Goal: Task Accomplishment & Management: Manage account settings

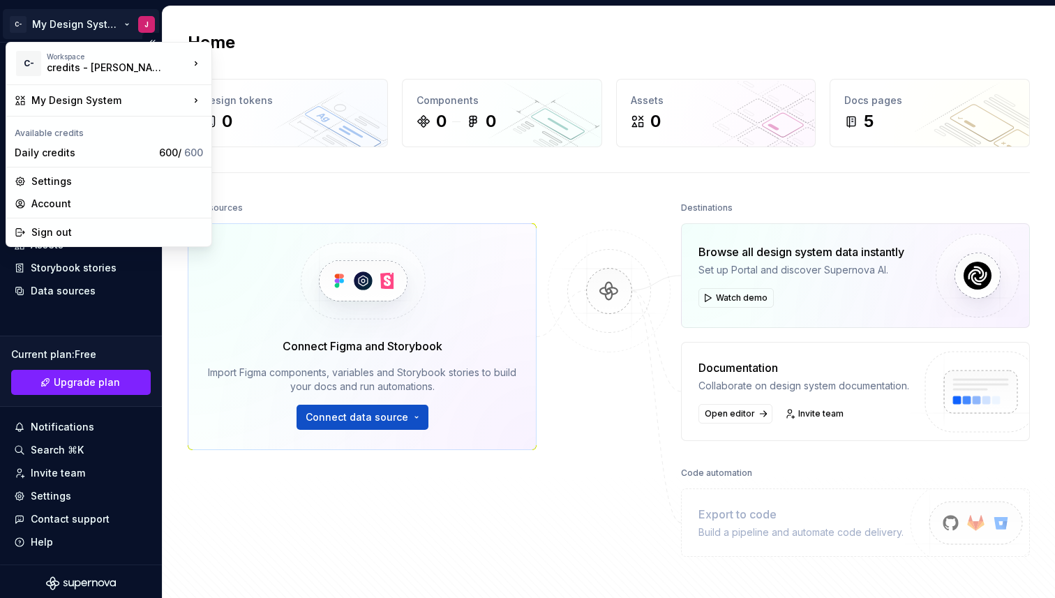
click at [50, 25] on html "C- My Design System J Home Documentation Analytics Code automation Design syste…" at bounding box center [527, 299] width 1055 height 598
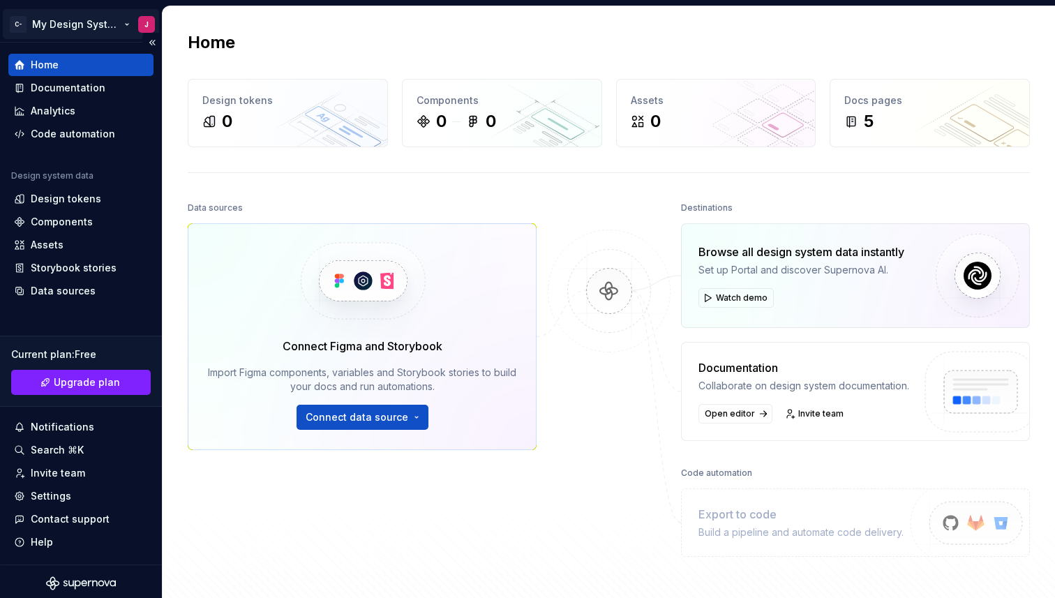
click at [50, 25] on html "C- My Design System J Home Documentation Analytics Code automation Design syste…" at bounding box center [527, 299] width 1055 height 598
click at [62, 498] on div "Settings" at bounding box center [51, 496] width 40 height 14
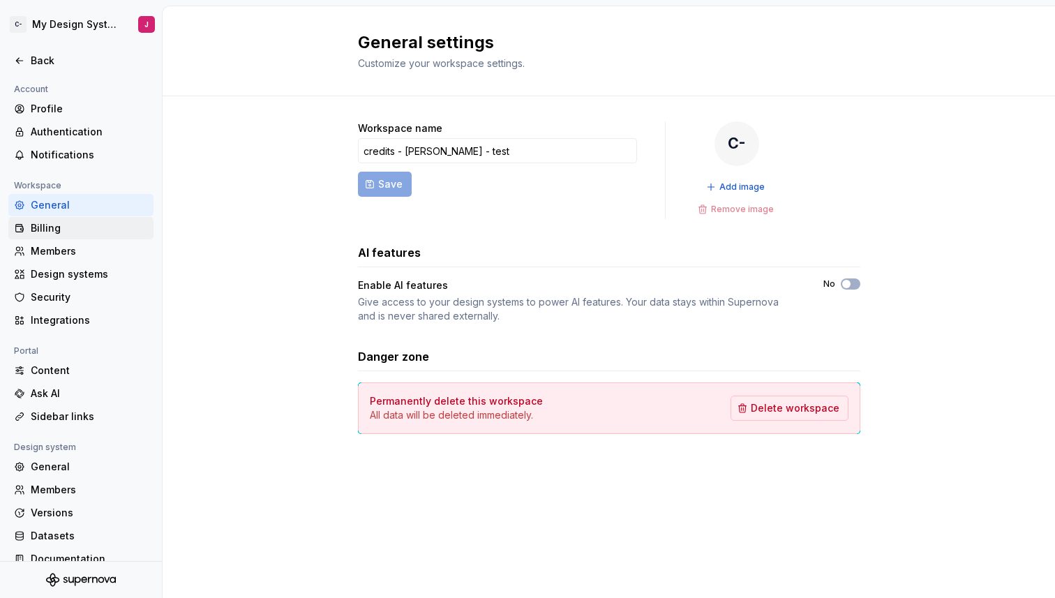
click at [70, 230] on div "Billing" at bounding box center [89, 228] width 117 height 14
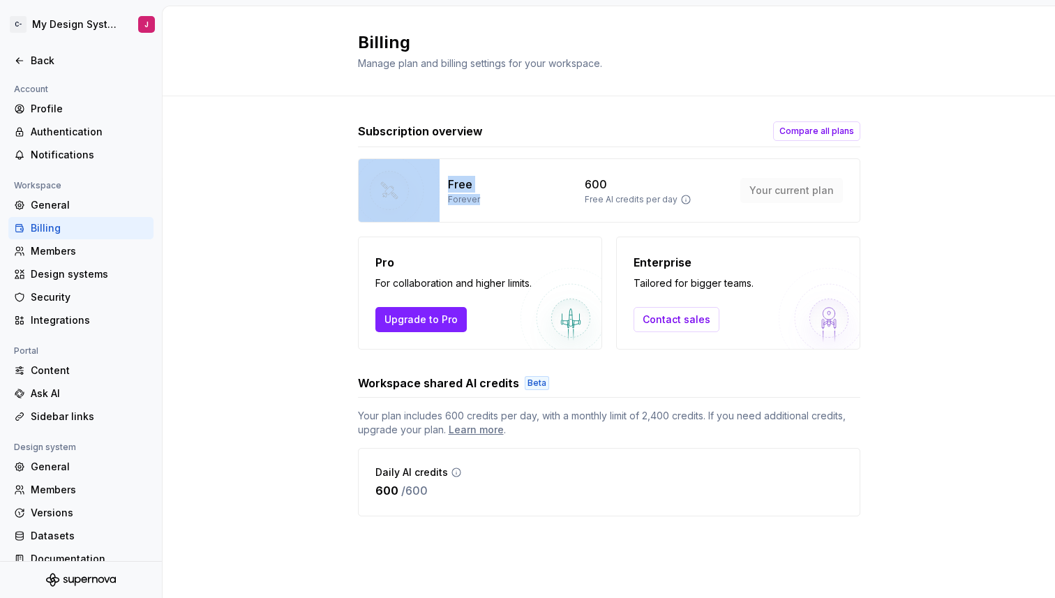
drag, startPoint x: 486, startPoint y: 197, endPoint x: 433, endPoint y: 197, distance: 53.0
click at [433, 197] on div "Free Forever 600 Free AI credits per day Your current plan" at bounding box center [609, 190] width 502 height 64
click at [322, 246] on div "Subscription overview Compare all plans Free Forever 600 Free AI credits per da…" at bounding box center [609, 332] width 892 height 473
